Goal: Transaction & Acquisition: Purchase product/service

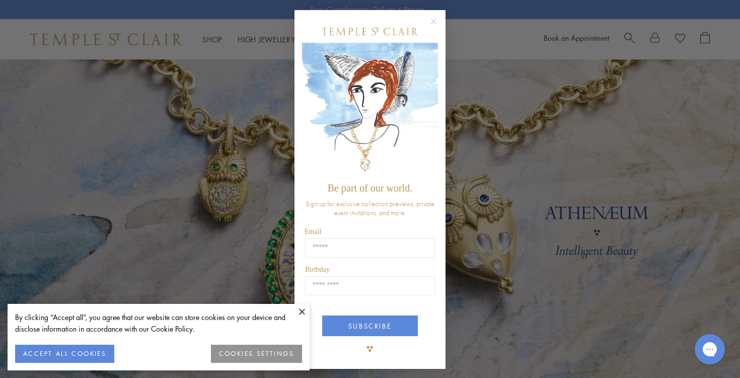
click at [436, 23] on circle "Close dialog" at bounding box center [434, 22] width 12 height 12
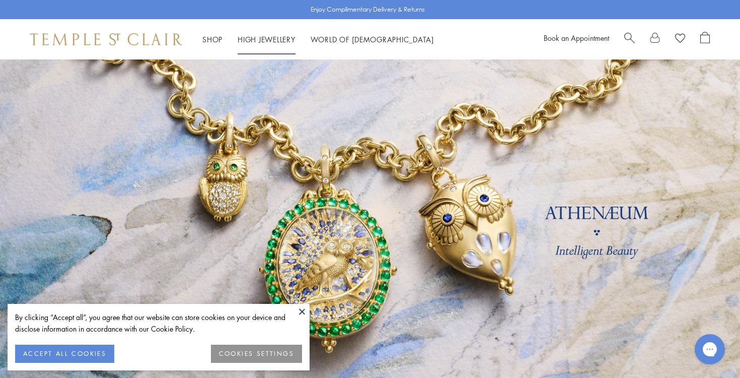
click at [285, 40] on link "High Jewellery High Jewellery" at bounding box center [267, 39] width 58 height 10
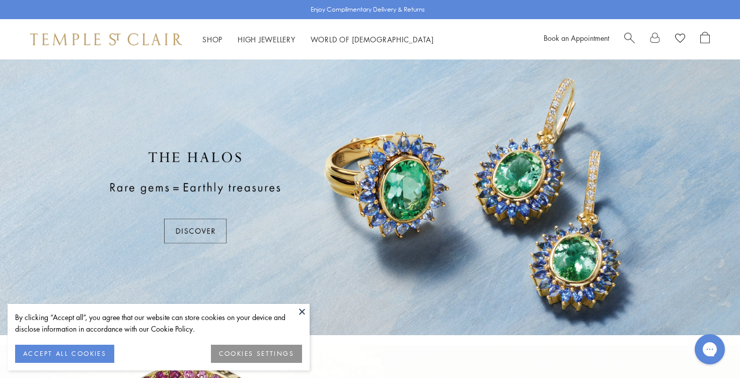
click at [303, 310] on button at bounding box center [302, 311] width 15 height 15
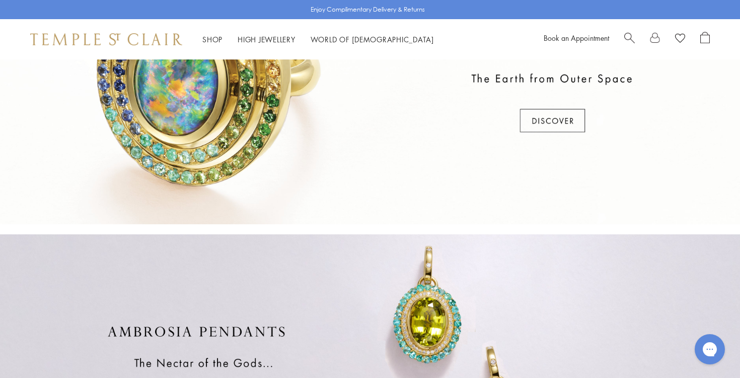
scroll to position [355, 0]
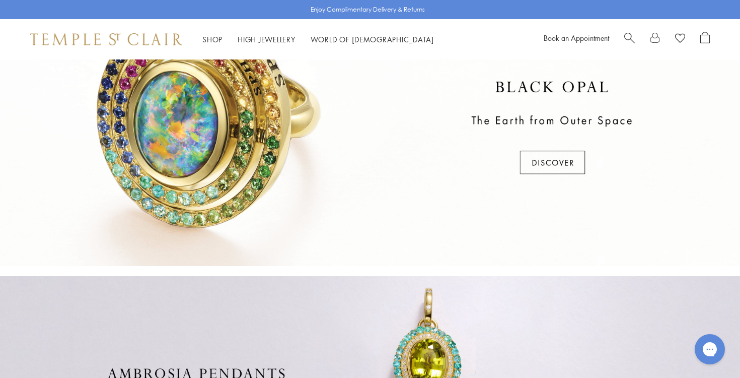
click at [341, 161] on div at bounding box center [370, 127] width 740 height 275
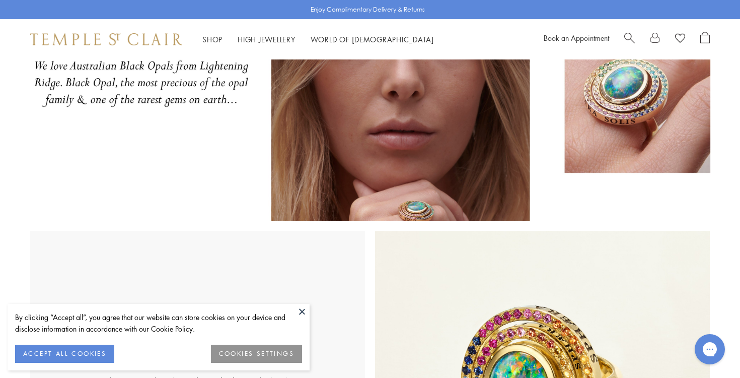
scroll to position [135, 0]
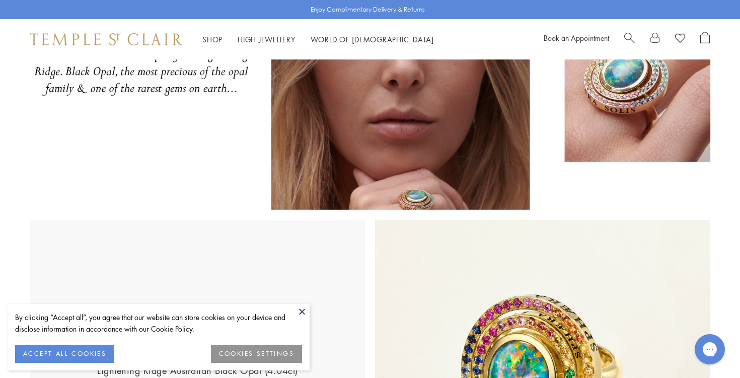
click at [304, 312] on button at bounding box center [302, 311] width 15 height 15
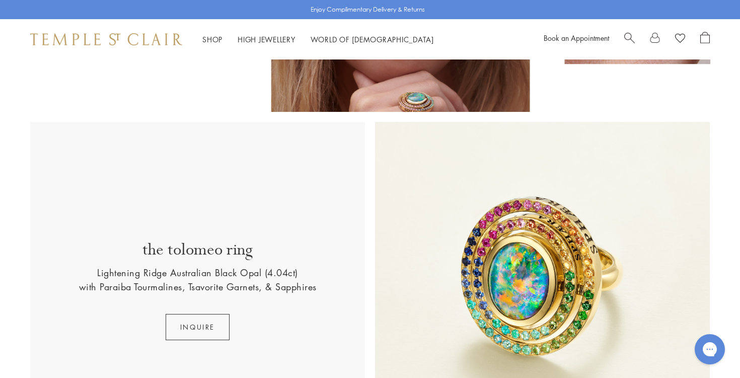
scroll to position [234, 0]
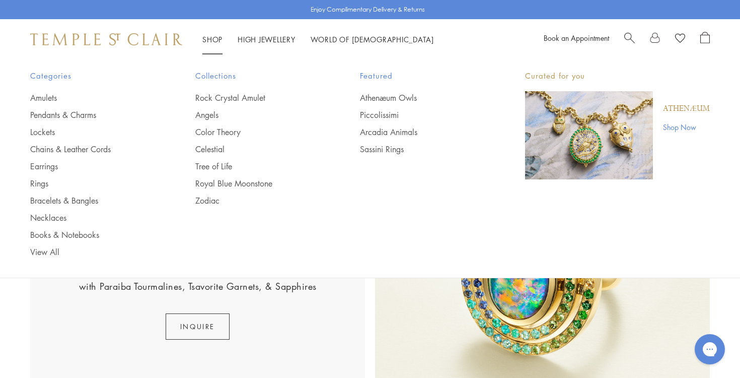
click at [217, 36] on link "Shop Shop" at bounding box center [212, 39] width 20 height 10
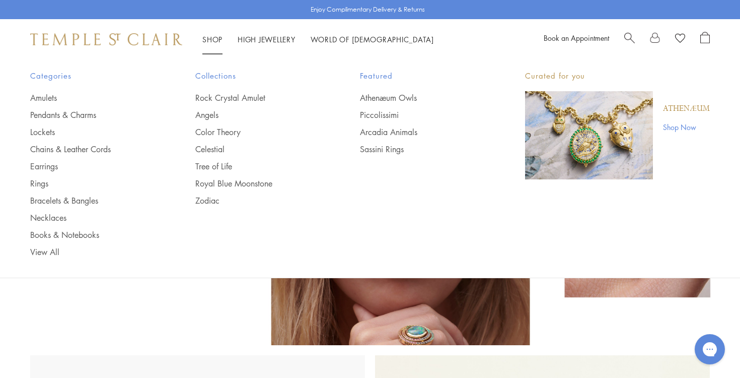
click at [214, 42] on link "Shop Shop" at bounding box center [212, 39] width 20 height 10
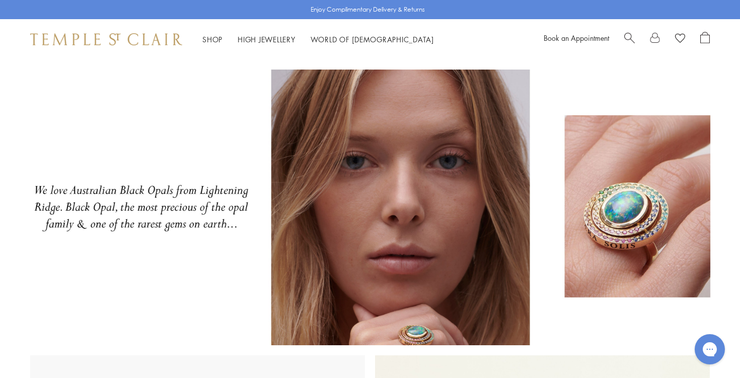
click at [51, 78] on span "Categories" at bounding box center [92, 76] width 125 height 13
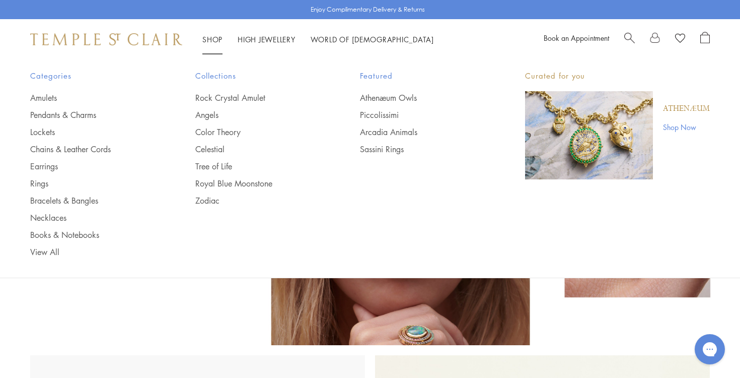
click at [215, 40] on link "Shop Shop" at bounding box center [212, 39] width 20 height 10
click at [50, 200] on link "Bracelets & Bangles" at bounding box center [92, 200] width 125 height 11
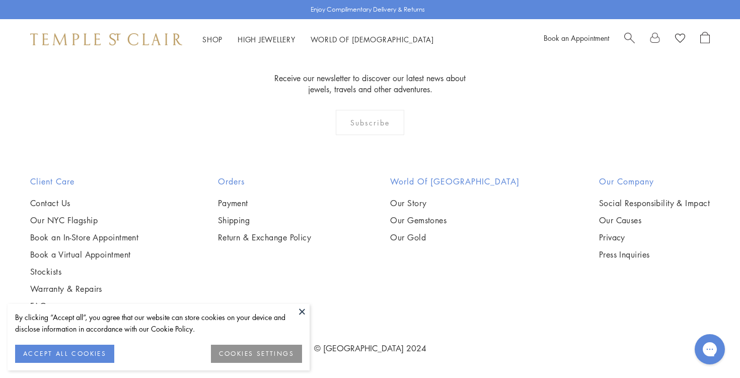
scroll to position [3237, 0]
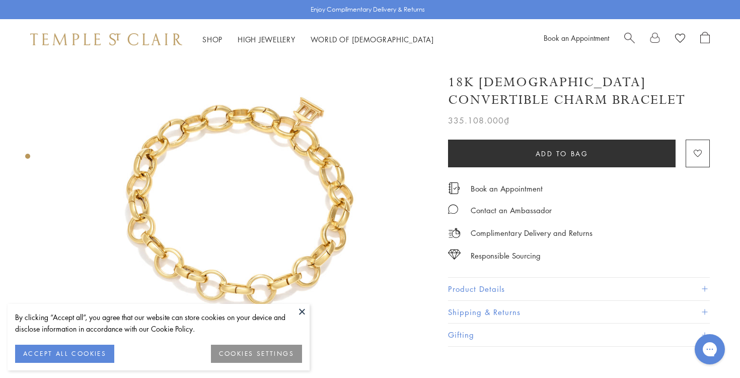
scroll to position [33, 0]
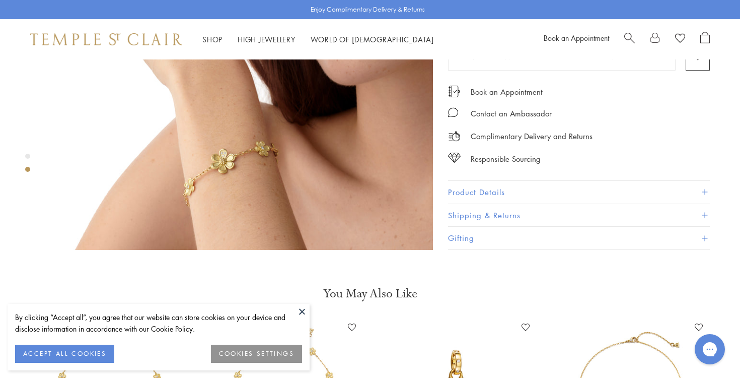
scroll to position [585, 0]
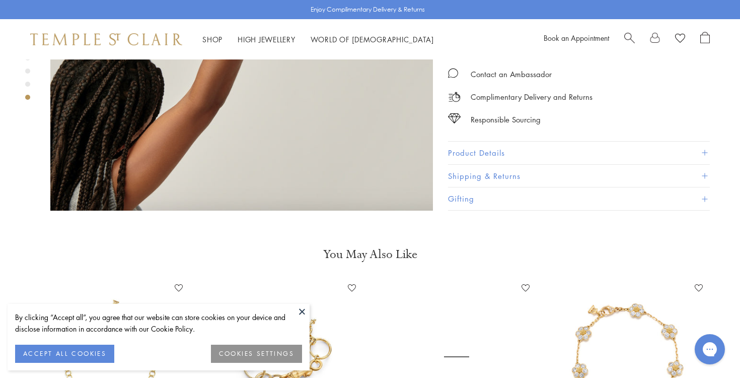
scroll to position [1474, 0]
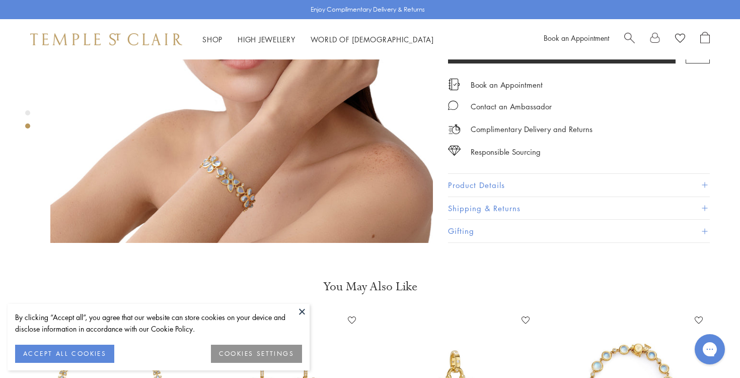
scroll to position [678, 0]
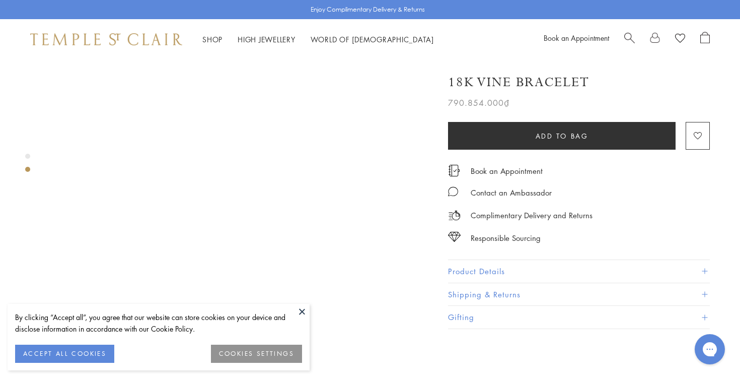
scroll to position [407, 0]
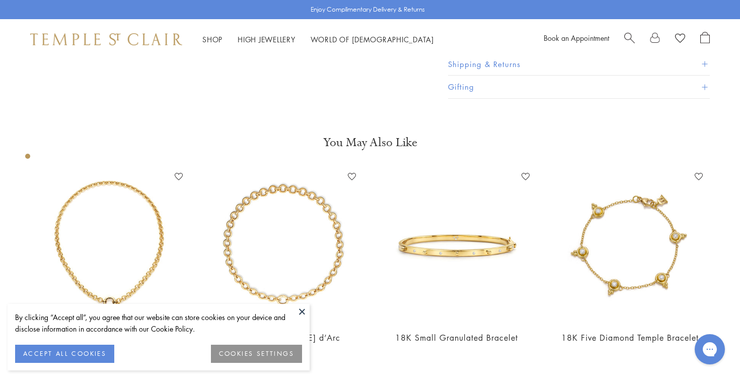
scroll to position [424, 0]
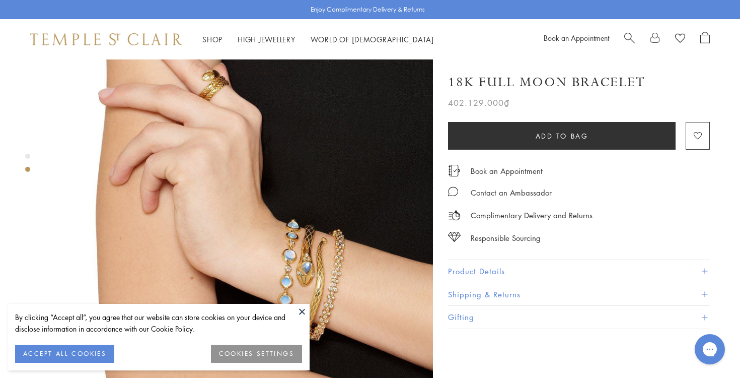
scroll to position [459, 0]
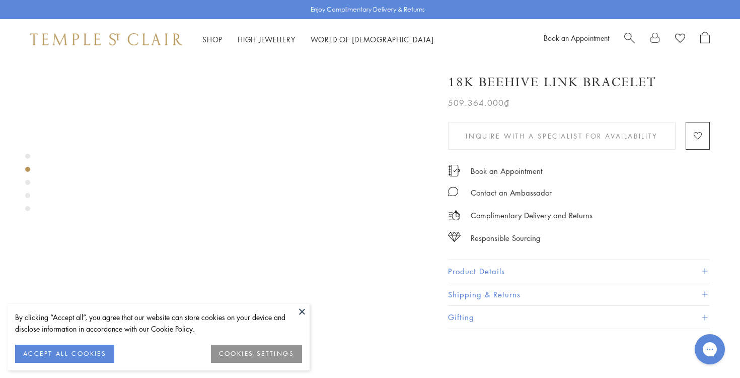
scroll to position [320, 0]
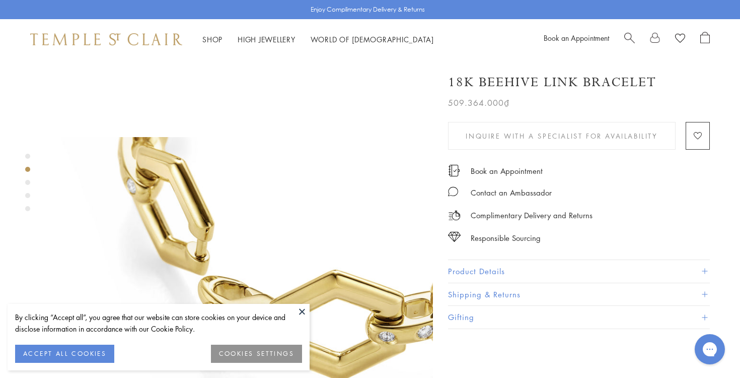
click at [301, 310] on button at bounding box center [302, 311] width 15 height 15
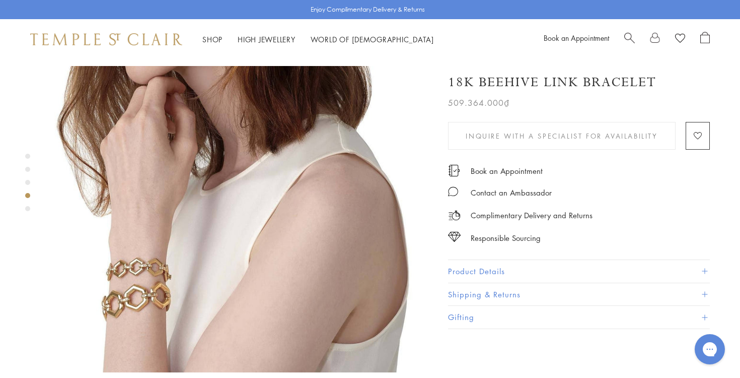
scroll to position [1113, 0]
